Goal: Information Seeking & Learning: Learn about a topic

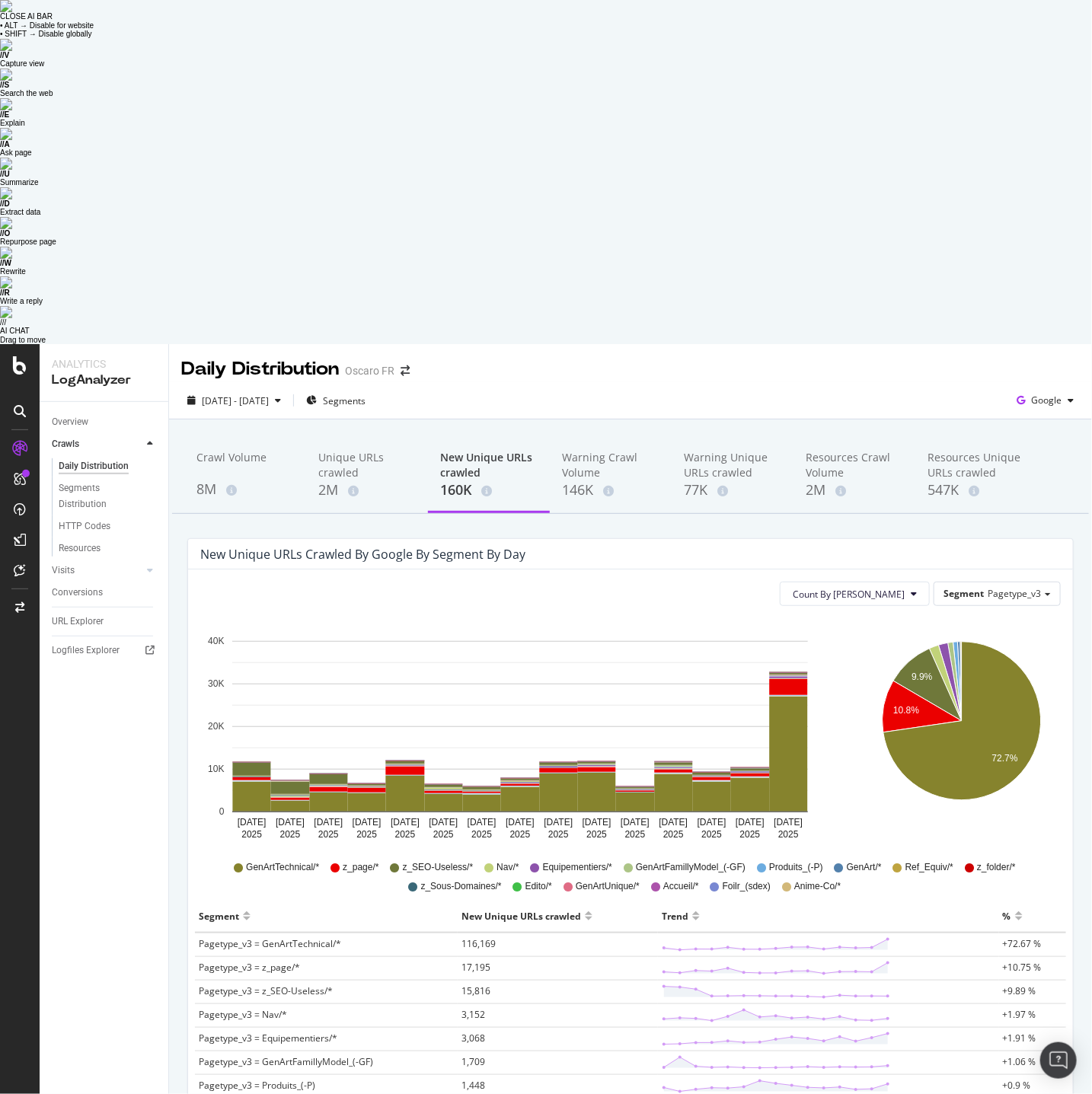
drag, startPoint x: 301, startPoint y: 202, endPoint x: 577, endPoint y: 195, distance: 276.1
click at [580, 539] on div "New Unique URLs crawled by google by Segment by Day" at bounding box center [630, 554] width 885 height 30
click at [529, 547] on div "New Unique URLs crawled by google by Segment by Day" at bounding box center [619, 555] width 838 height 15
click at [269, 395] on span "[DATE] - [DATE]" at bounding box center [235, 401] width 67 height 13
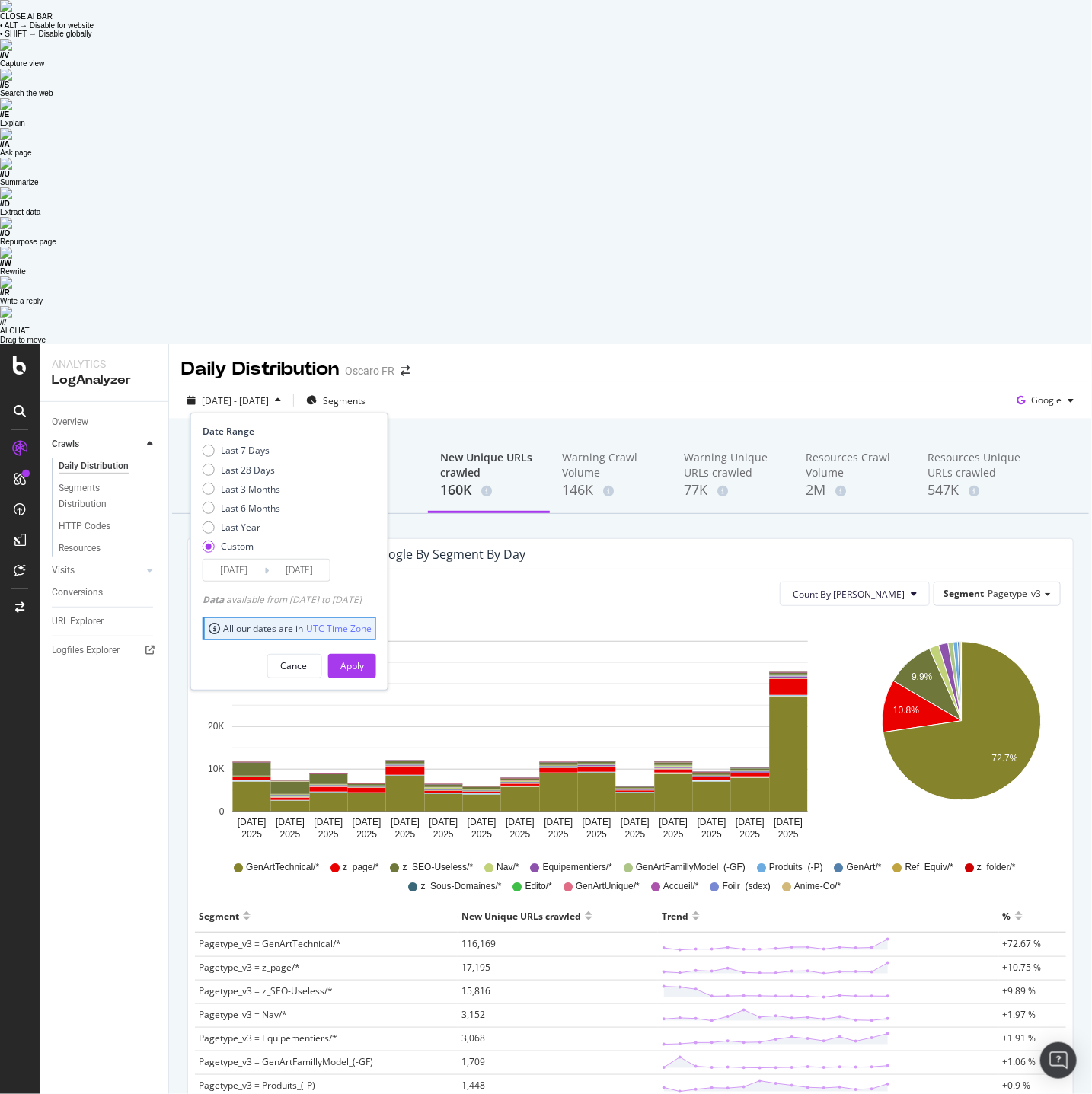
click at [160, 416] on div "Overview Crawls Daily Distribution Segments Distribution HTTP Codes Resources V…" at bounding box center [104, 919] width 129 height 1036
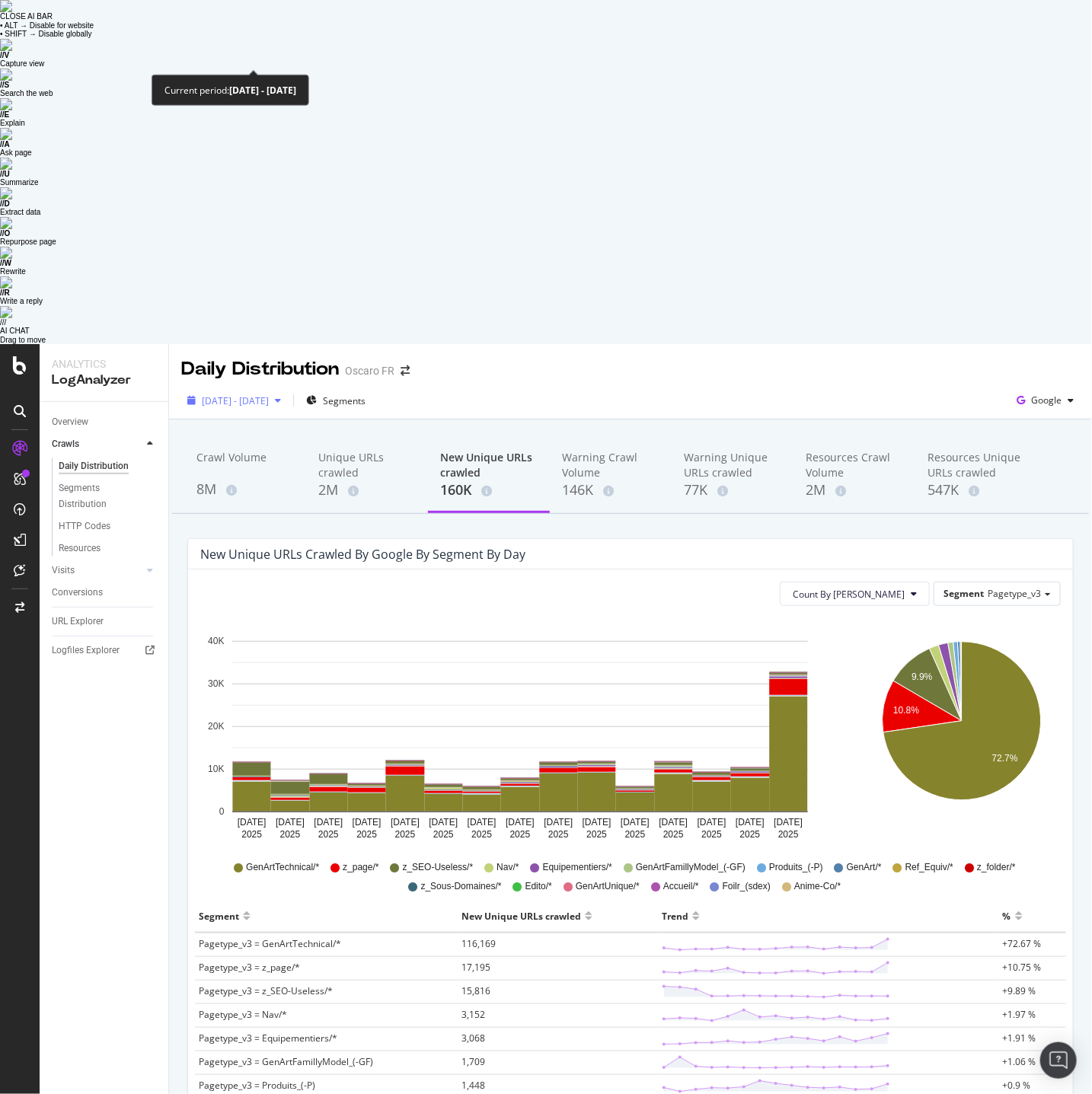
click at [239, 395] on span "[DATE] - [DATE]" at bounding box center [235, 401] width 67 height 13
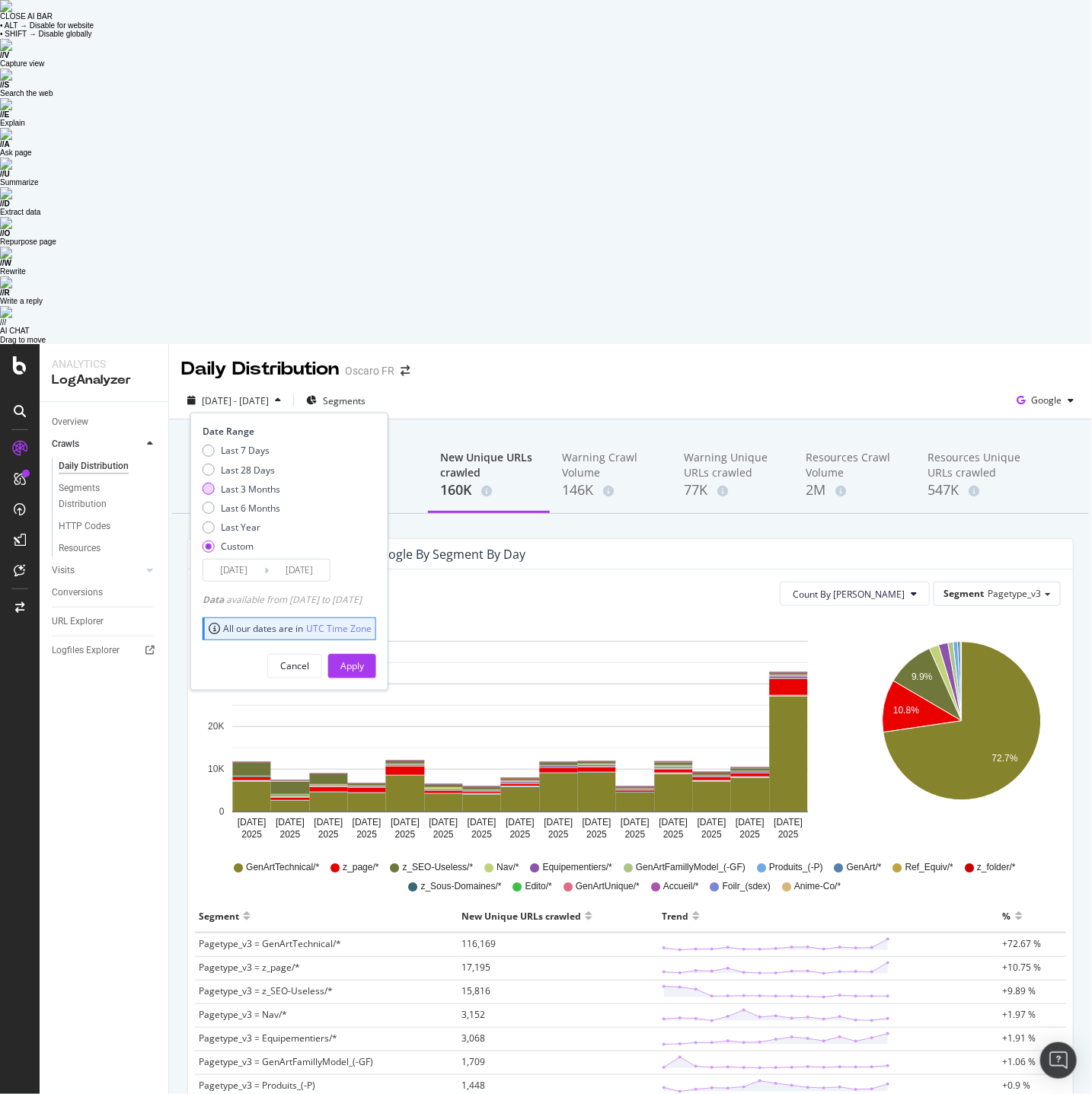
click at [270, 483] on div "Last 3 Months" at bounding box center [250, 489] width 60 height 13
type input "[DATE]"
click at [364, 660] on div "Apply" at bounding box center [352, 666] width 24 height 13
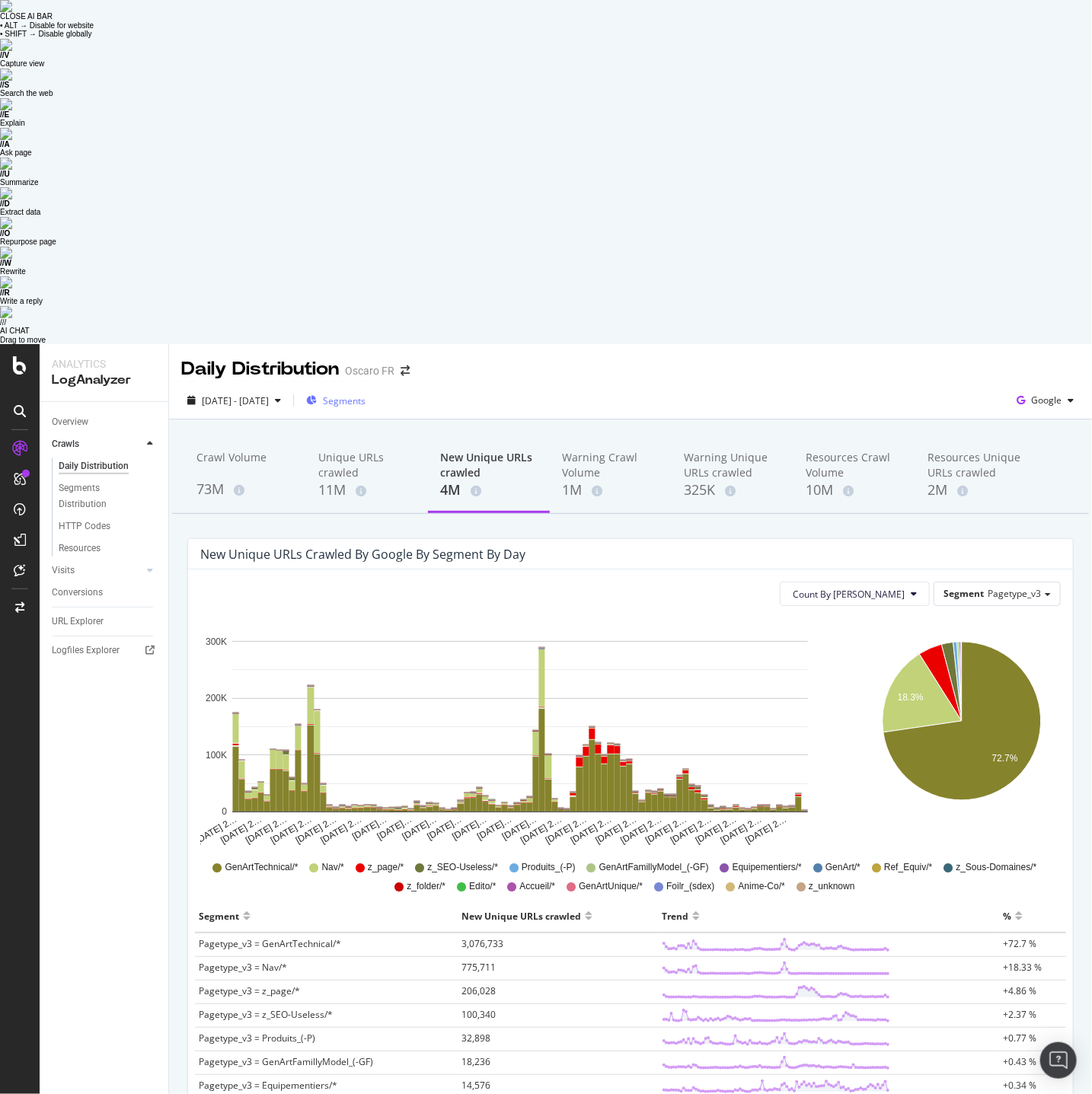
click at [384, 382] on div "[DATE] - [DATE] Segments Google" at bounding box center [631, 401] width 924 height 37
click at [366, 389] on div "Segments" at bounding box center [335, 401] width 60 height 23
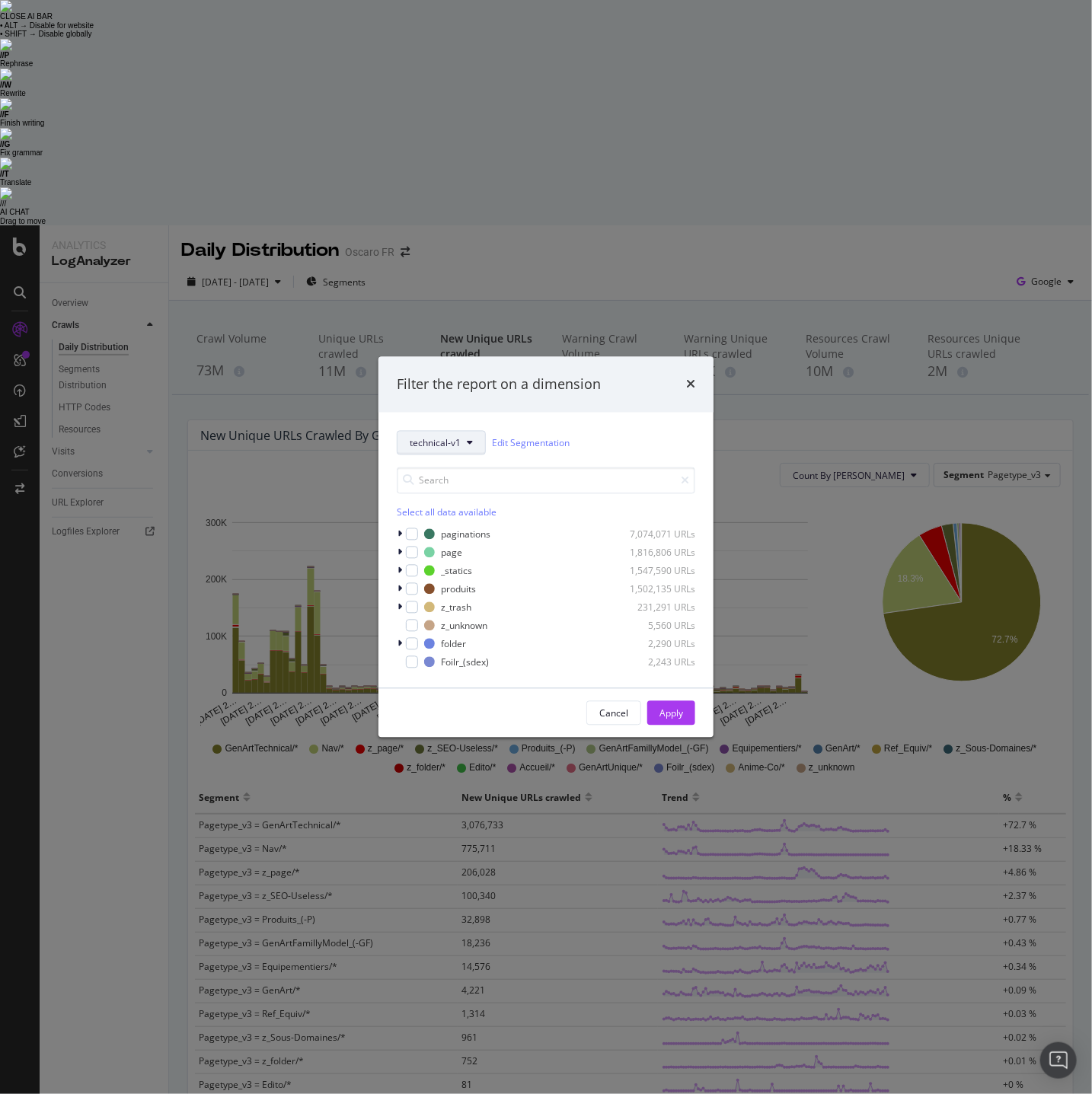
click at [415, 451] on button "technical-v1" at bounding box center [441, 443] width 89 height 25
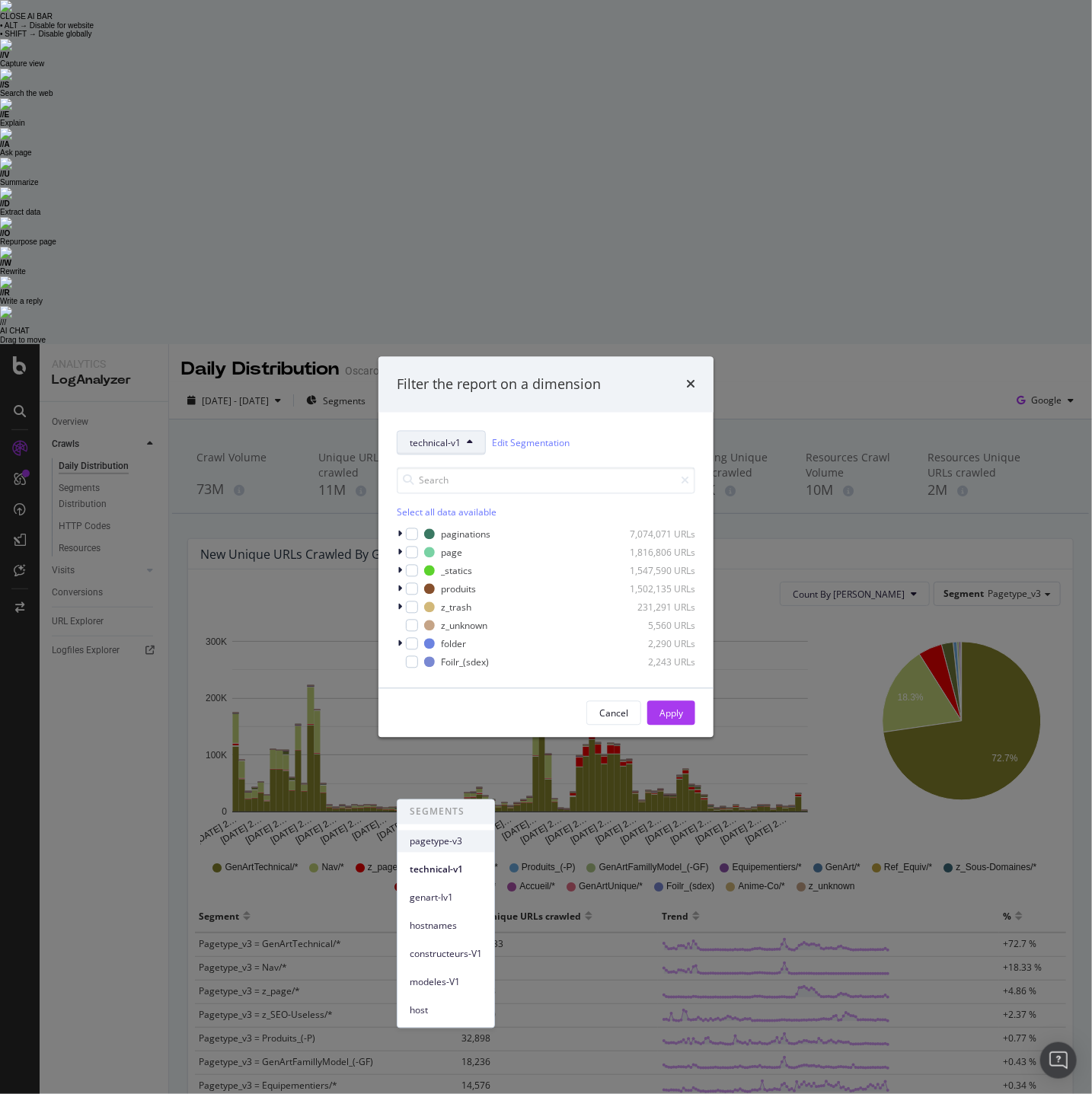
click at [425, 834] on span "pagetype-v3" at bounding box center [446, 841] width 73 height 14
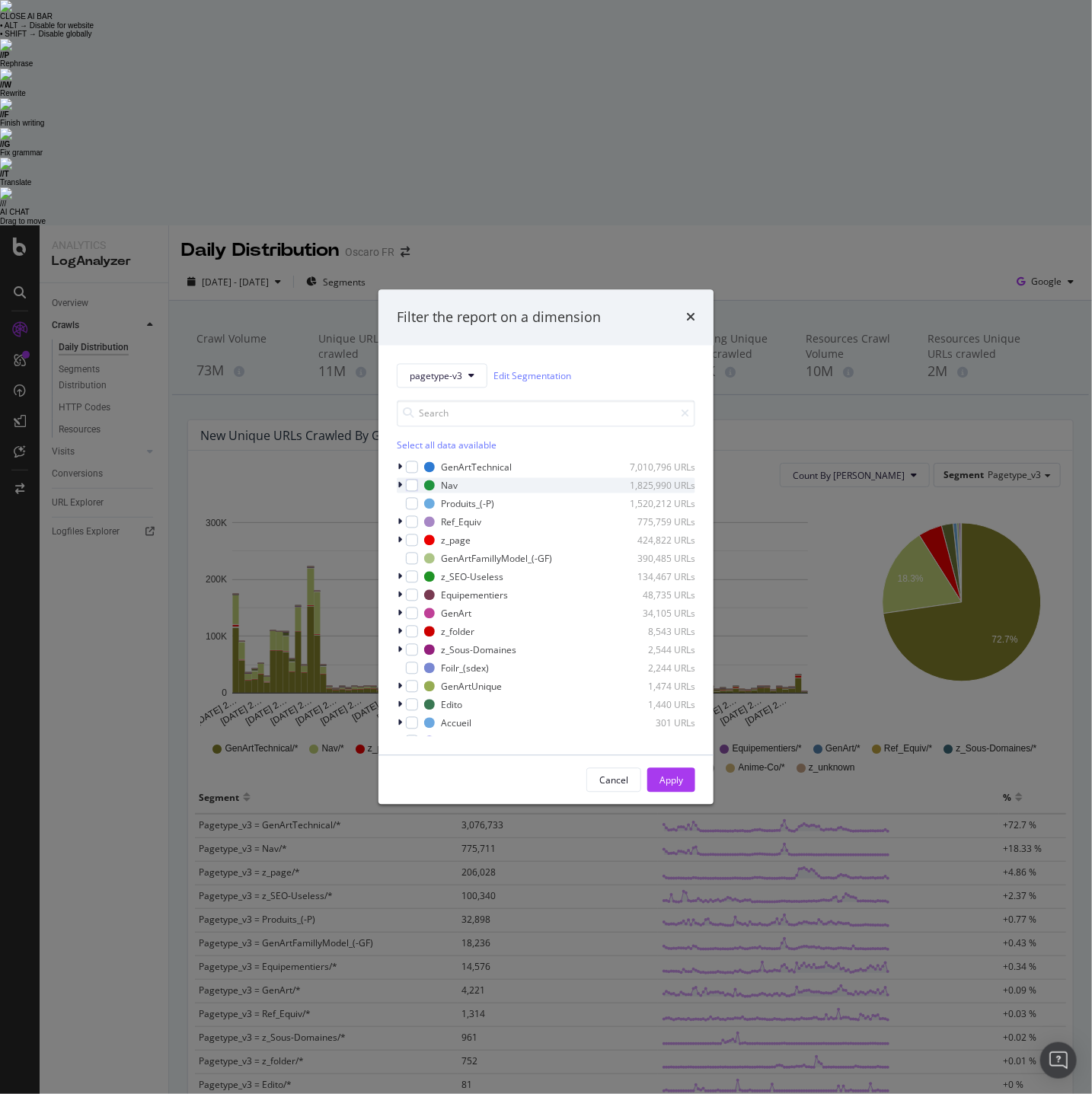
click at [400, 485] on icon "modal" at bounding box center [400, 486] width 5 height 9
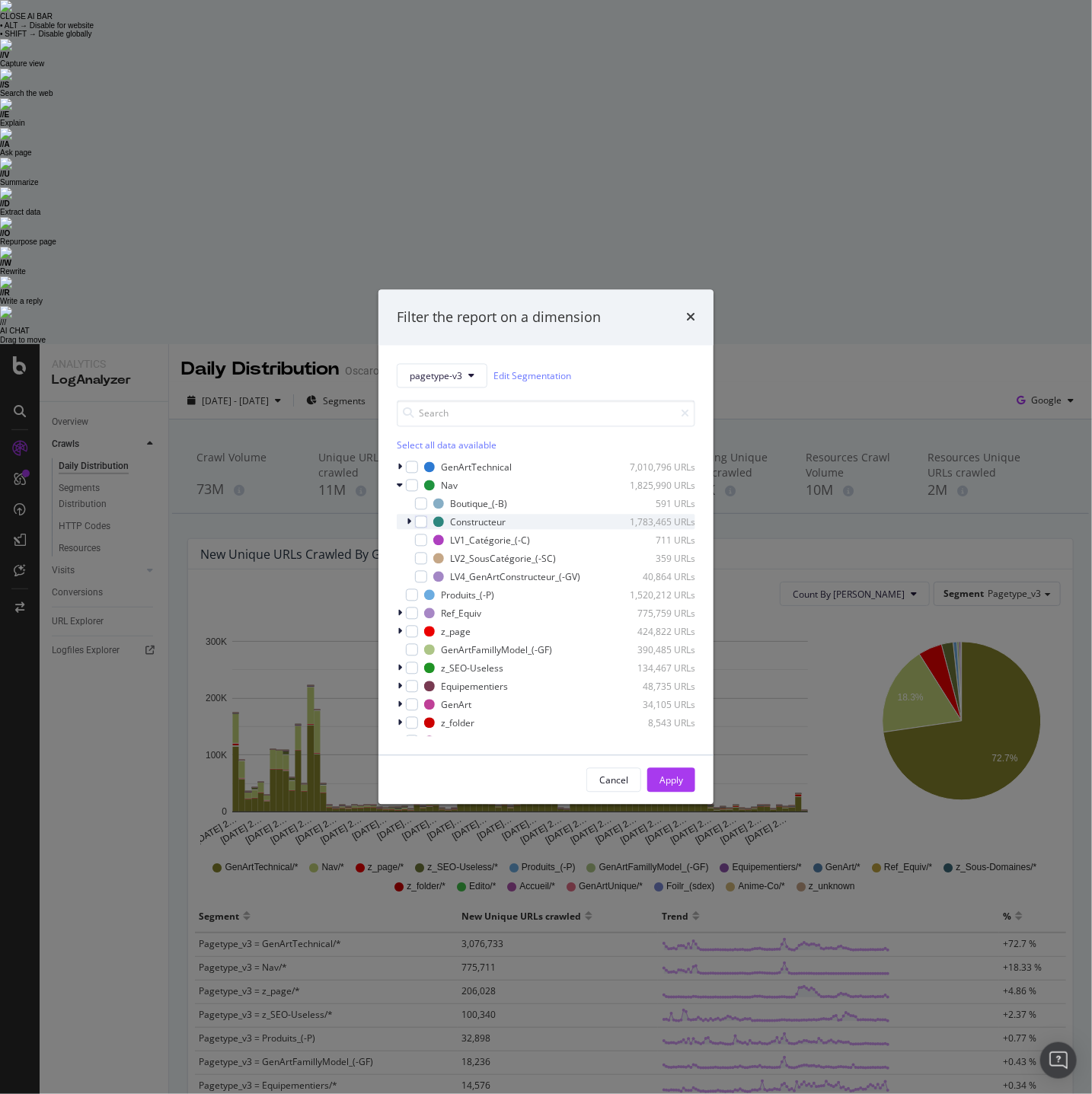
click at [410, 523] on icon "modal" at bounding box center [409, 522] width 5 height 9
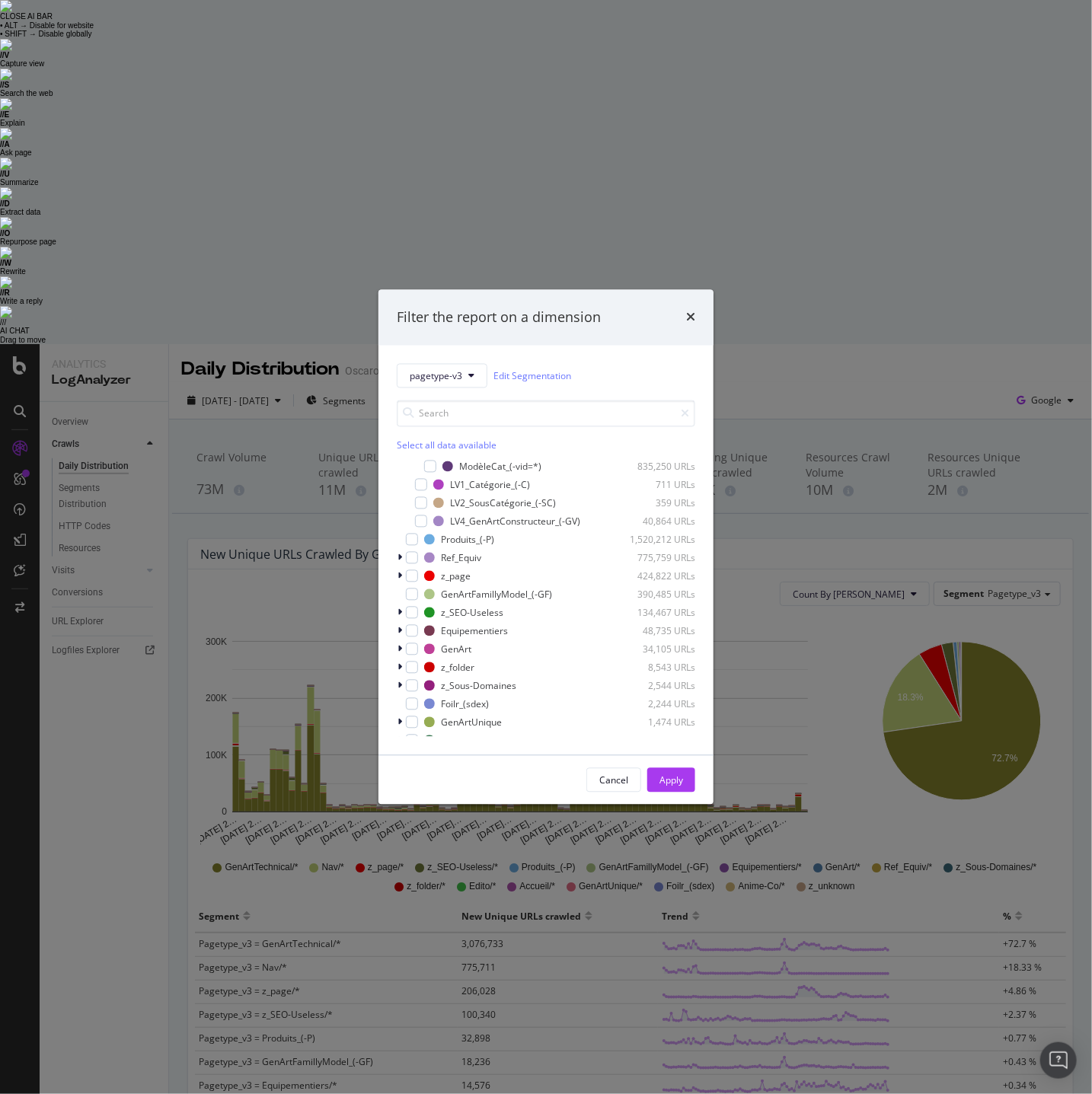
scroll to position [280, 0]
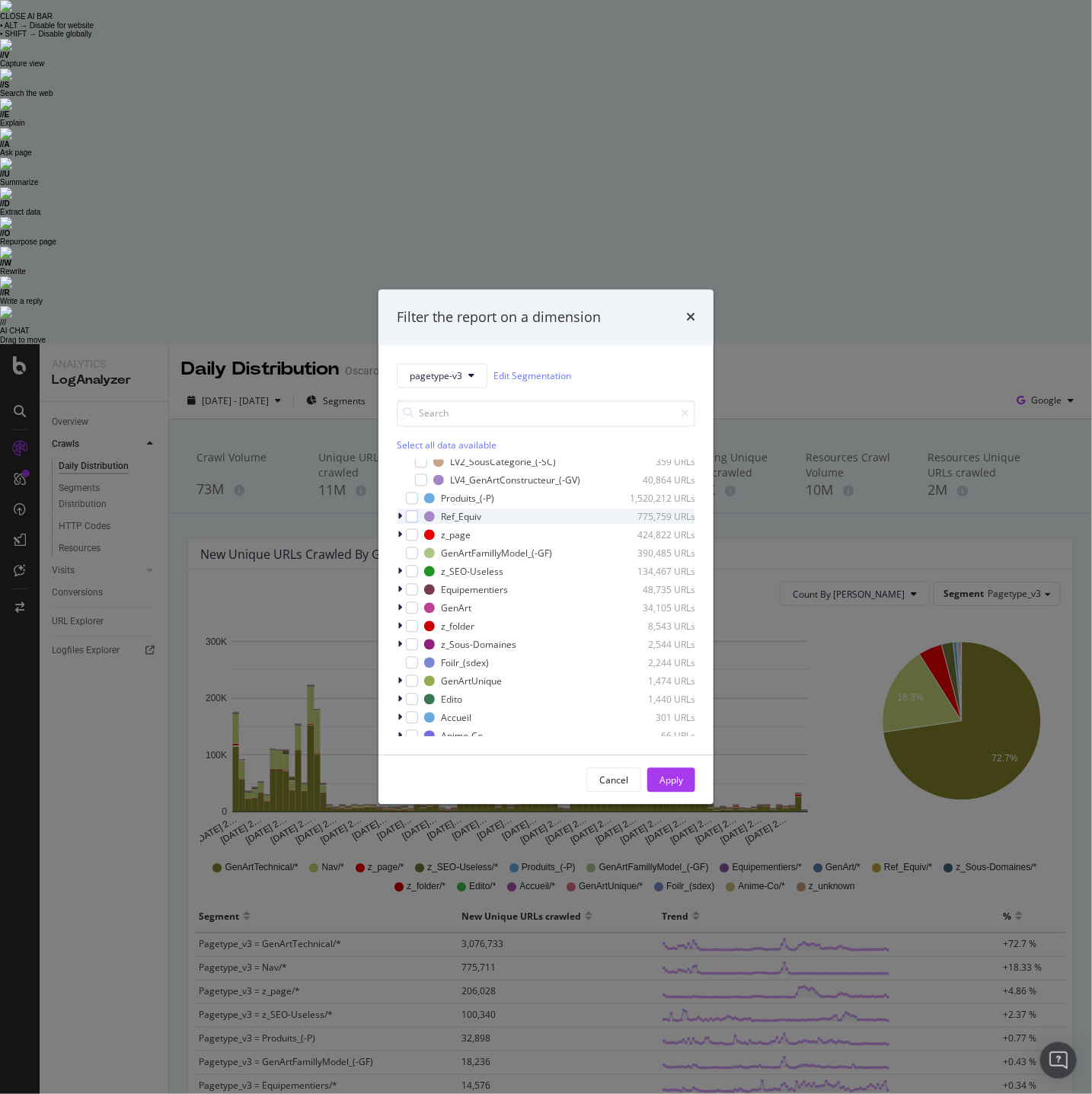
click at [400, 515] on icon "modal" at bounding box center [400, 517] width 5 height 9
click at [427, 532] on div "modal" at bounding box center [421, 535] width 12 height 12
click at [669, 783] on div "Apply" at bounding box center [672, 780] width 24 height 13
